Goal: Check status: Check status

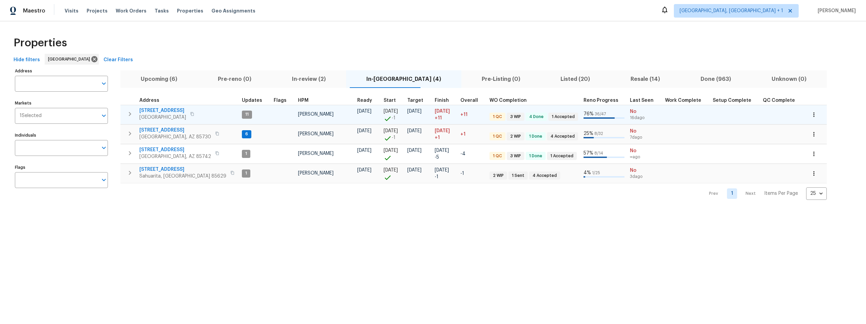
click at [166, 109] on span "1917 W Saxony Rd" at bounding box center [162, 110] width 47 height 7
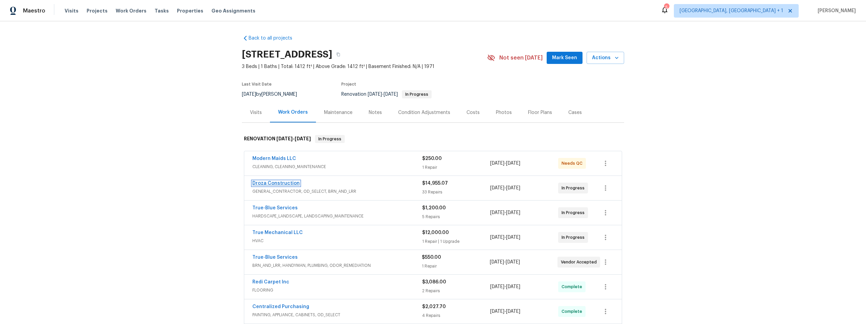
click at [271, 181] on link "Droza Construction" at bounding box center [275, 183] width 47 height 5
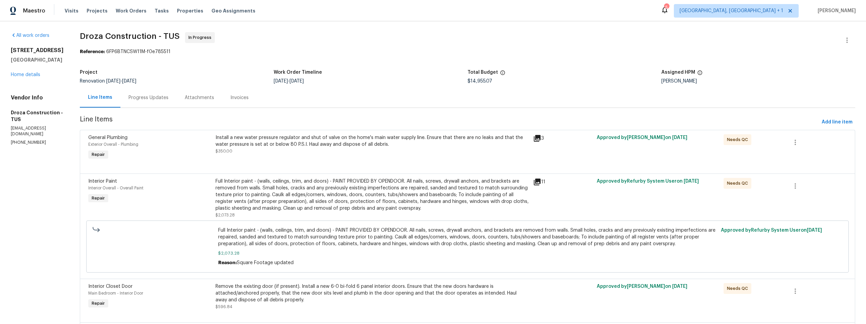
click at [164, 98] on div "Progress Updates" at bounding box center [149, 97] width 40 height 7
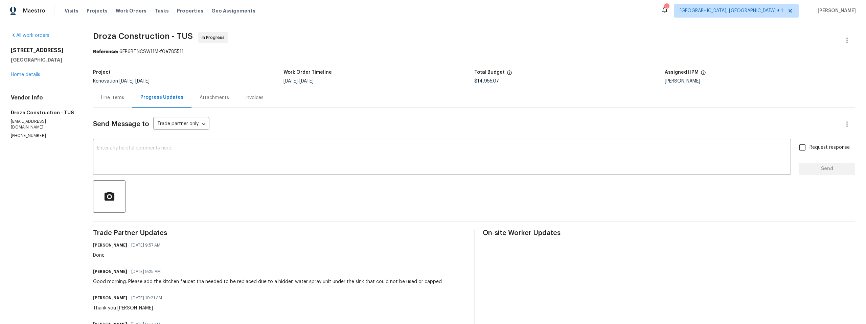
click at [115, 96] on div "Line Items" at bounding box center [112, 97] width 23 height 7
